Goal: Navigation & Orientation: Find specific page/section

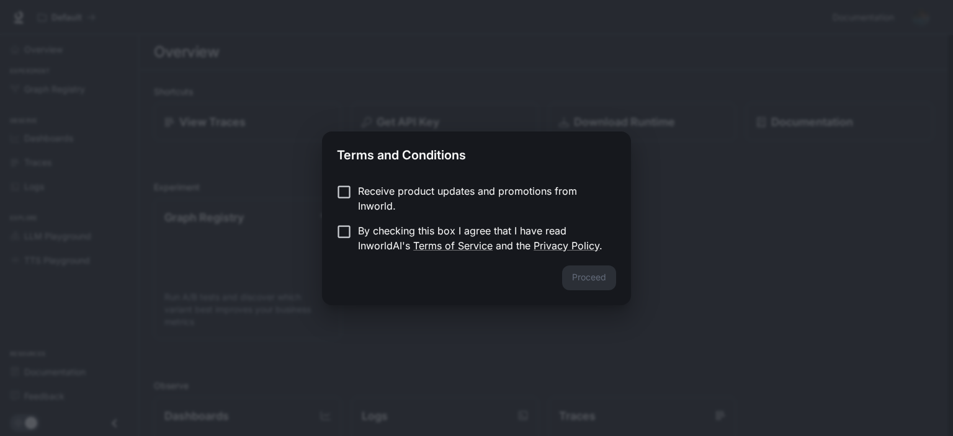
click at [416, 190] on p "Receive product updates and promotions from Inworld." at bounding box center [482, 199] width 248 height 30
click at [425, 243] on link "Terms of Service" at bounding box center [452, 245] width 79 height 12
click at [597, 273] on button "Proceed" at bounding box center [589, 278] width 54 height 25
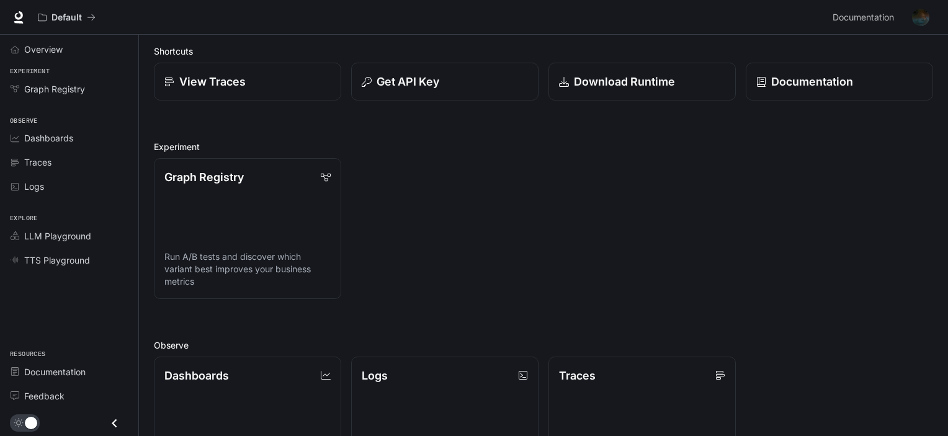
scroll to position [62, 0]
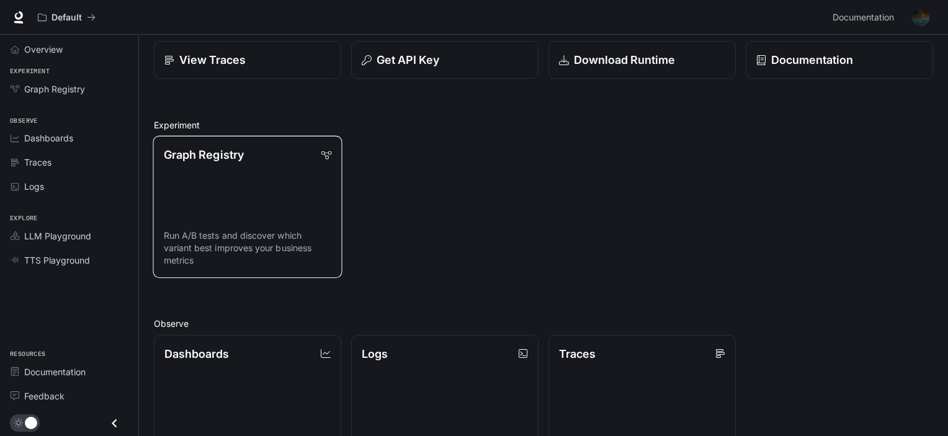
click at [241, 257] on p "Run A/B tests and discover which variant best improves your business metrics" at bounding box center [248, 249] width 168 height 38
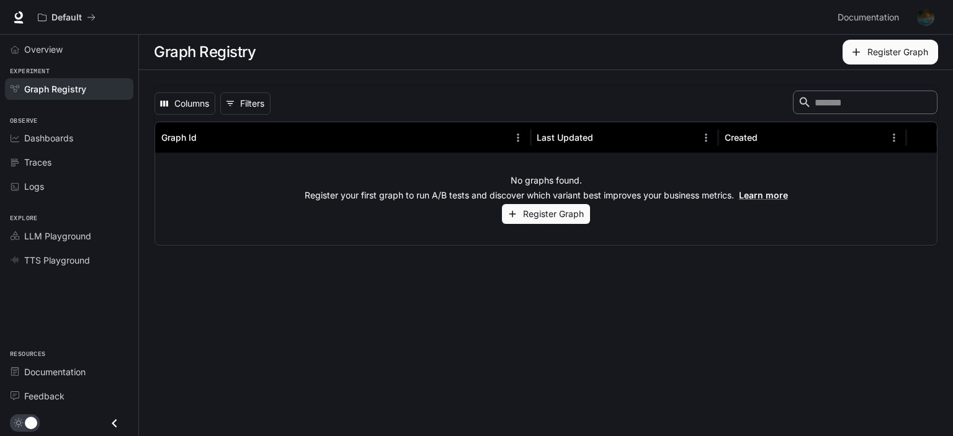
click at [104, 89] on div "Graph Registry" at bounding box center [76, 89] width 104 height 13
click at [107, 195] on link "Logs" at bounding box center [69, 187] width 128 height 22
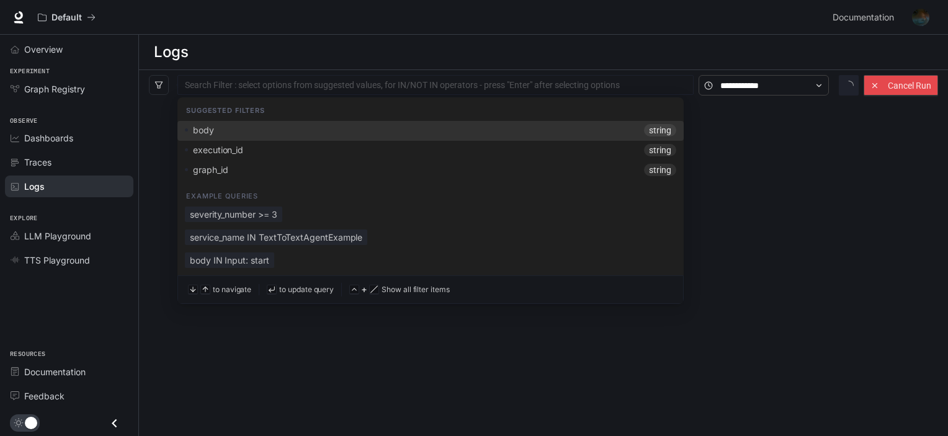
click at [226, 81] on div at bounding box center [436, 85] width 510 height 8
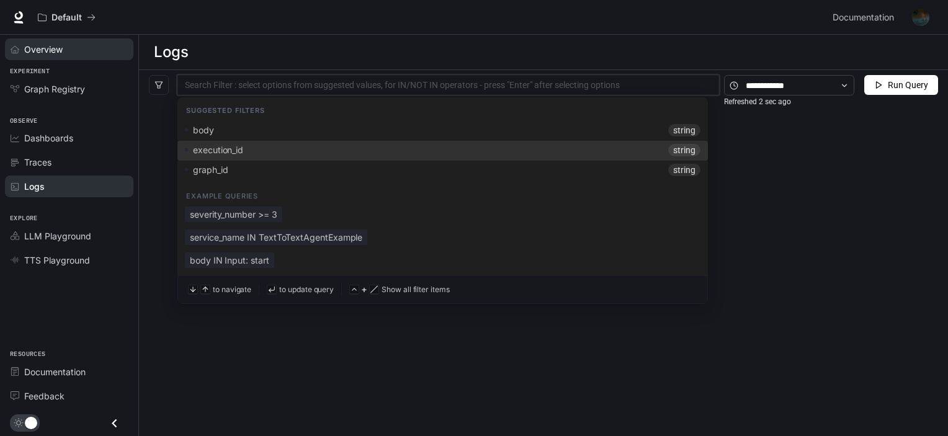
click at [74, 57] on link "Overview" at bounding box center [69, 49] width 128 height 22
